Goal: Transaction & Acquisition: Download file/media

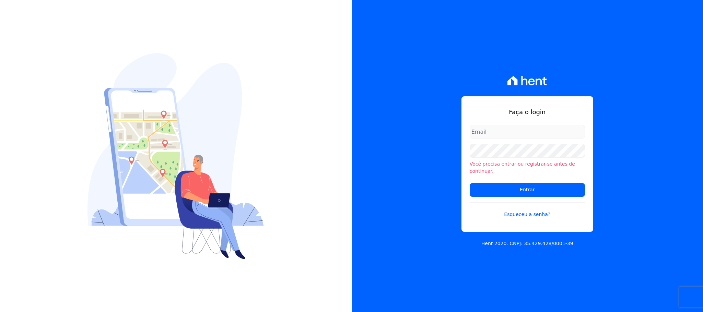
click at [510, 137] on input "email" at bounding box center [526, 132] width 115 height 14
type input "[EMAIL_ADDRESS][DOMAIN_NAME]"
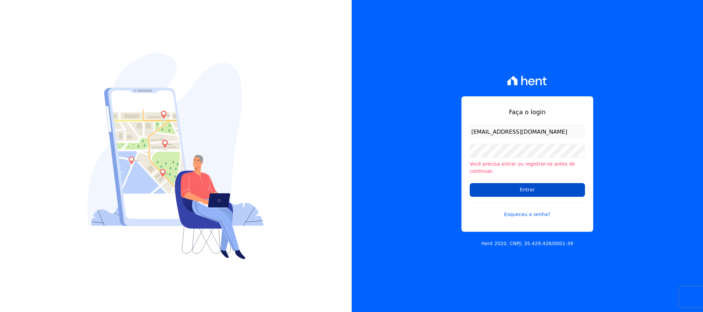
click at [522, 189] on input "Entrar" at bounding box center [526, 190] width 115 height 14
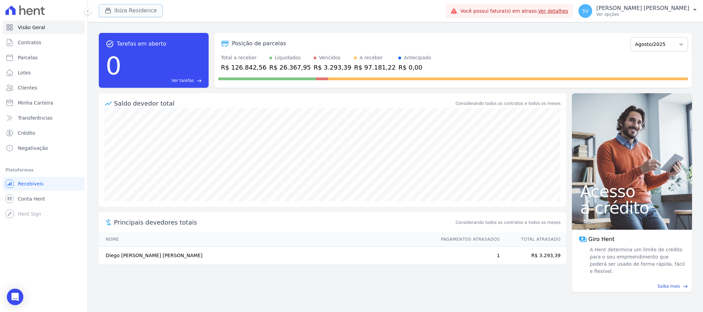
click at [135, 6] on button "Ibiza Residence" at bounding box center [131, 10] width 64 height 13
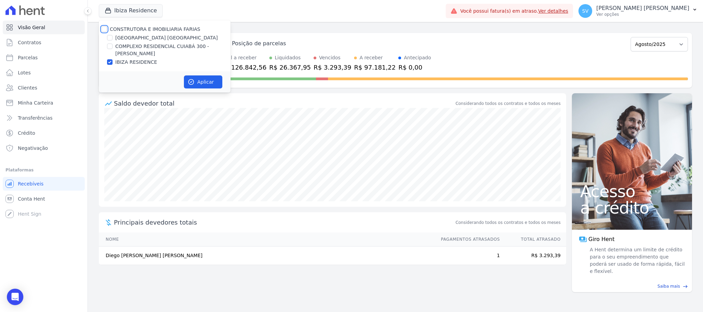
click at [103, 31] on input "CONSTRUTORA E IMOBILIARIA FARIAS" at bounding box center [103, 28] width 5 height 5
checkbox input "true"
click at [190, 84] on icon "button" at bounding box center [191, 82] width 7 height 7
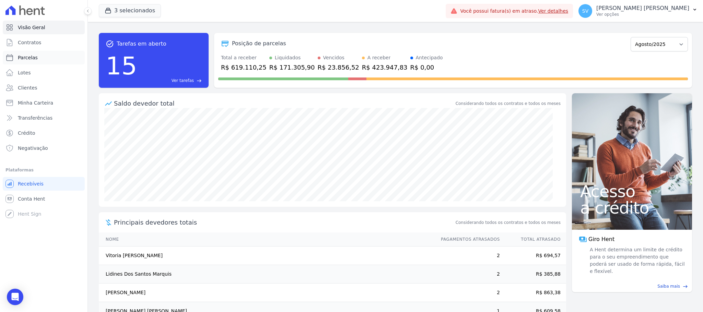
click at [28, 56] on span "Parcelas" at bounding box center [28, 57] width 20 height 7
select select
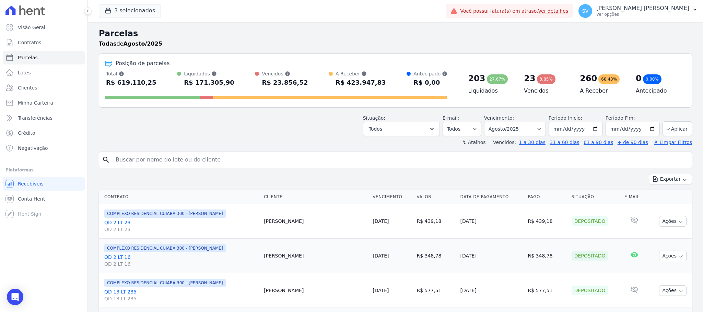
click at [168, 161] on input "search" at bounding box center [399, 160] width 577 height 14
paste input "TADEU SANTOS COSTA"
type input "TADEU SANTOS COSTA"
select select
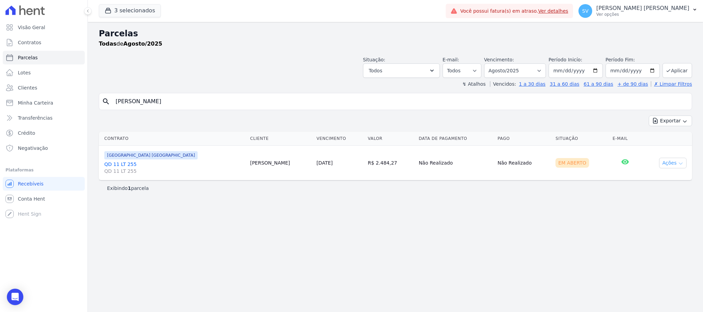
click at [674, 160] on button "Ações" at bounding box center [672, 163] width 27 height 11
click at [651, 178] on link "Ver boleto" at bounding box center [670, 178] width 66 height 13
click at [122, 170] on span "QD 11 LT 255" at bounding box center [174, 171] width 140 height 7
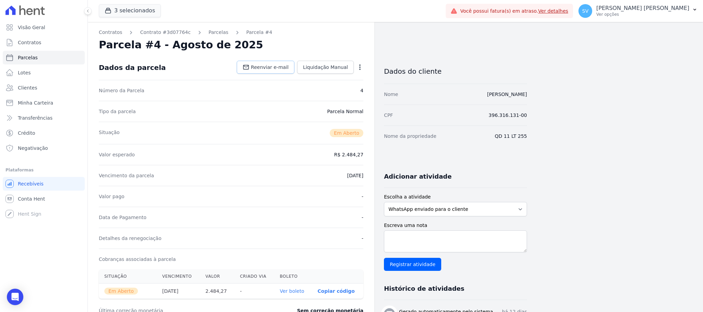
click at [283, 67] on span "Reenviar e-mail" at bounding box center [270, 67] width 38 height 7
select select
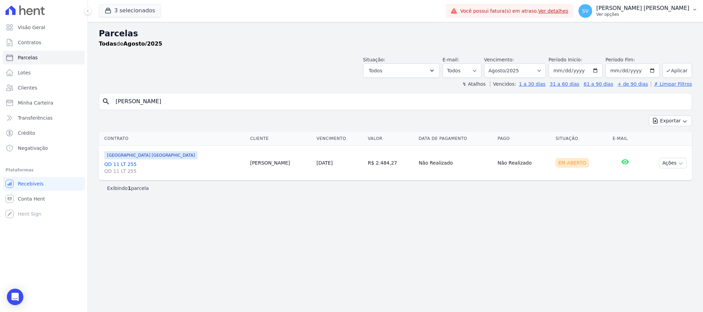
click at [622, 11] on div "SHIRLEY VANESSA SOUSA ALVES Ver opções" at bounding box center [642, 11] width 93 height 12
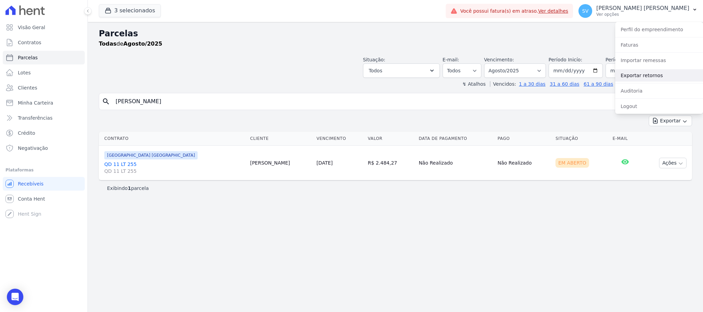
click at [636, 79] on link "Exportar retornos" at bounding box center [659, 75] width 88 height 12
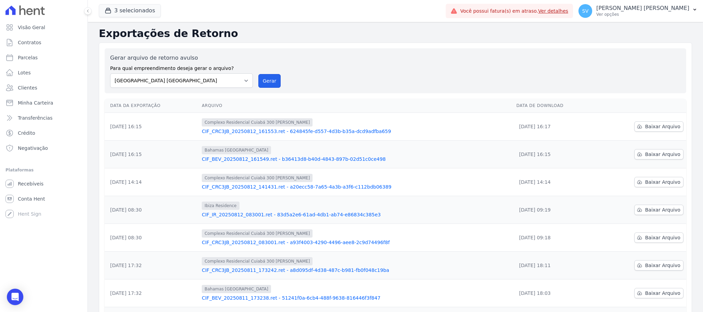
drag, startPoint x: 271, startPoint y: 79, endPoint x: 387, endPoint y: 75, distance: 116.6
click at [270, 78] on button "Gerar" at bounding box center [269, 81] width 23 height 14
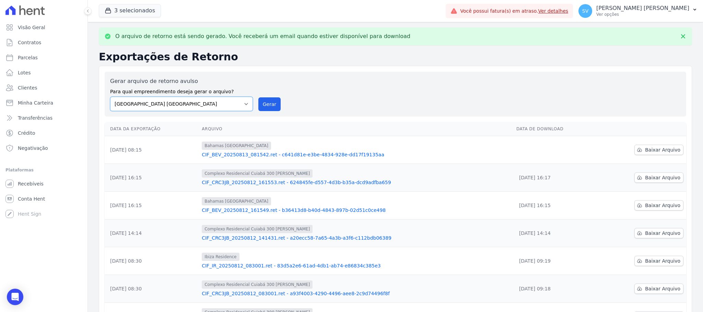
click at [249, 103] on select "BAHAMAS EAST VILLAGE COMPLEXO RESIDENCIAL CUIABÁ 300 - JOÃO DE BARRO IBIZA RESI…" at bounding box center [181, 104] width 143 height 14
select select "a999329b-d322-46c5-b2df-9163b092fb9b"
click at [110, 97] on select "BAHAMAS EAST VILLAGE COMPLEXO RESIDENCIAL CUIABÁ 300 - JOÃO DE BARRO IBIZA RESI…" at bounding box center [181, 104] width 143 height 14
drag, startPoint x: 269, startPoint y: 102, endPoint x: 378, endPoint y: 80, distance: 111.0
click at [268, 102] on button "Gerar" at bounding box center [269, 104] width 23 height 14
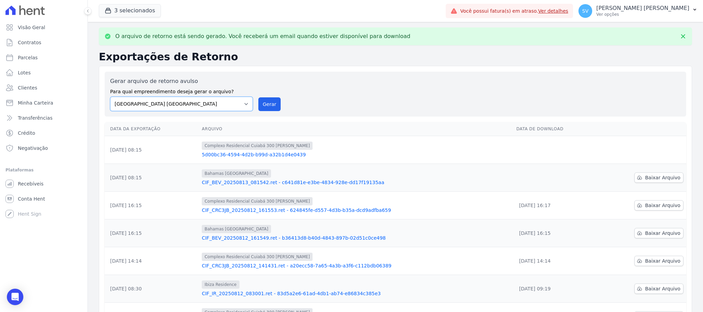
click at [238, 103] on select "BAHAMAS EAST VILLAGE COMPLEXO RESIDENCIAL CUIABÁ 300 - JOÃO DE BARRO IBIZA RESI…" at bounding box center [181, 104] width 143 height 14
select select "73a372cd-5640-41c8-aaea-11bd74619c10"
click at [110, 97] on select "BAHAMAS EAST VILLAGE COMPLEXO RESIDENCIAL CUIABÁ 300 - JOÃO DE BARRO IBIZA RESI…" at bounding box center [181, 104] width 143 height 14
drag, startPoint x: 266, startPoint y: 101, endPoint x: 398, endPoint y: 70, distance: 135.8
click at [265, 101] on button "Gerar" at bounding box center [269, 104] width 23 height 14
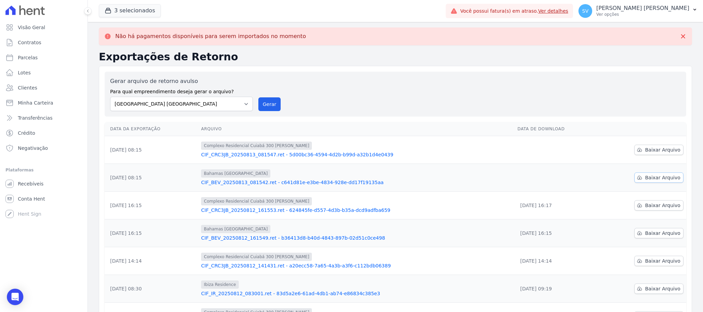
click at [660, 177] on span "Baixar Arquivo" at bounding box center [662, 177] width 35 height 7
